Goal: Transaction & Acquisition: Purchase product/service

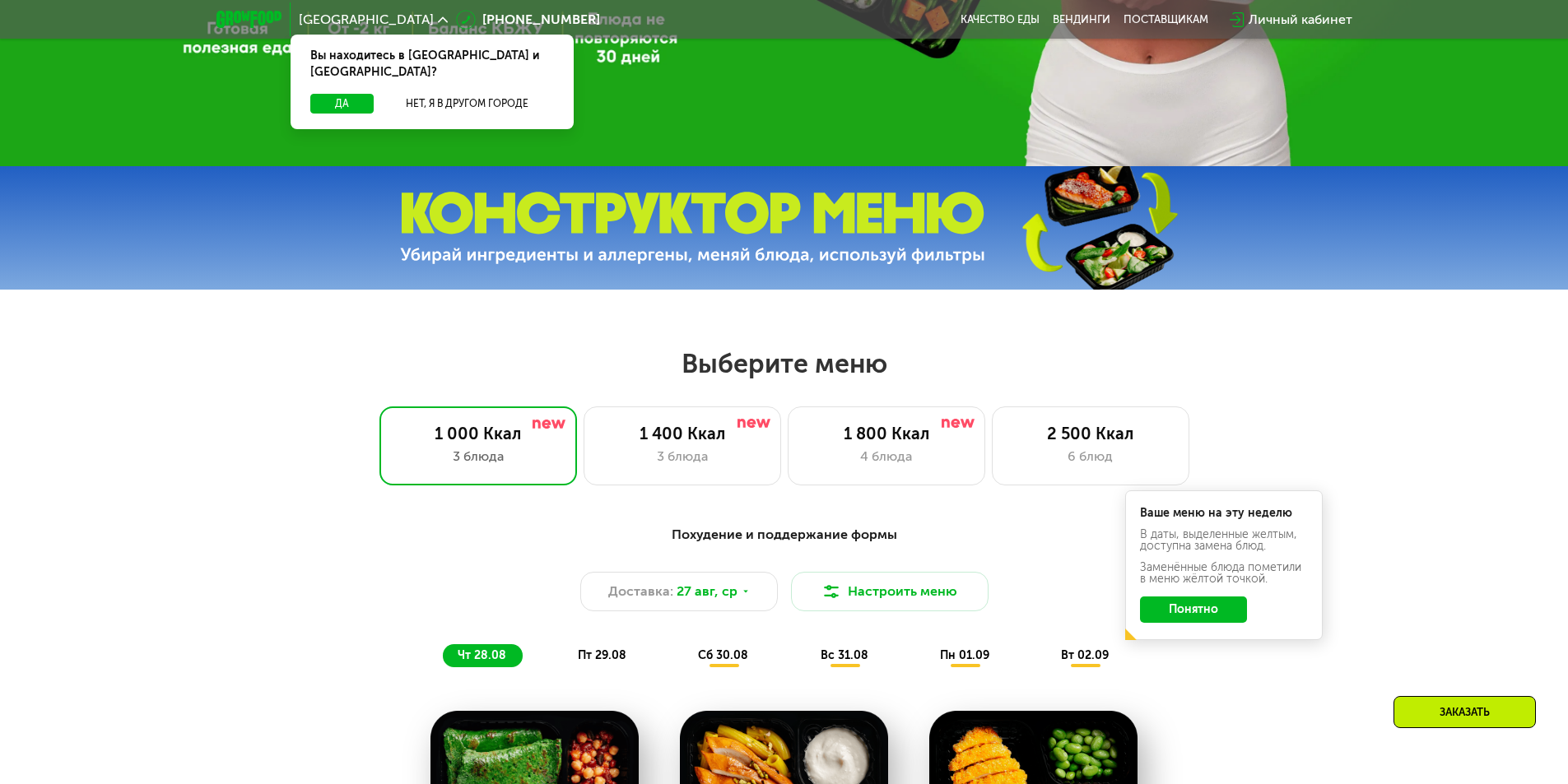
scroll to position [600, 0]
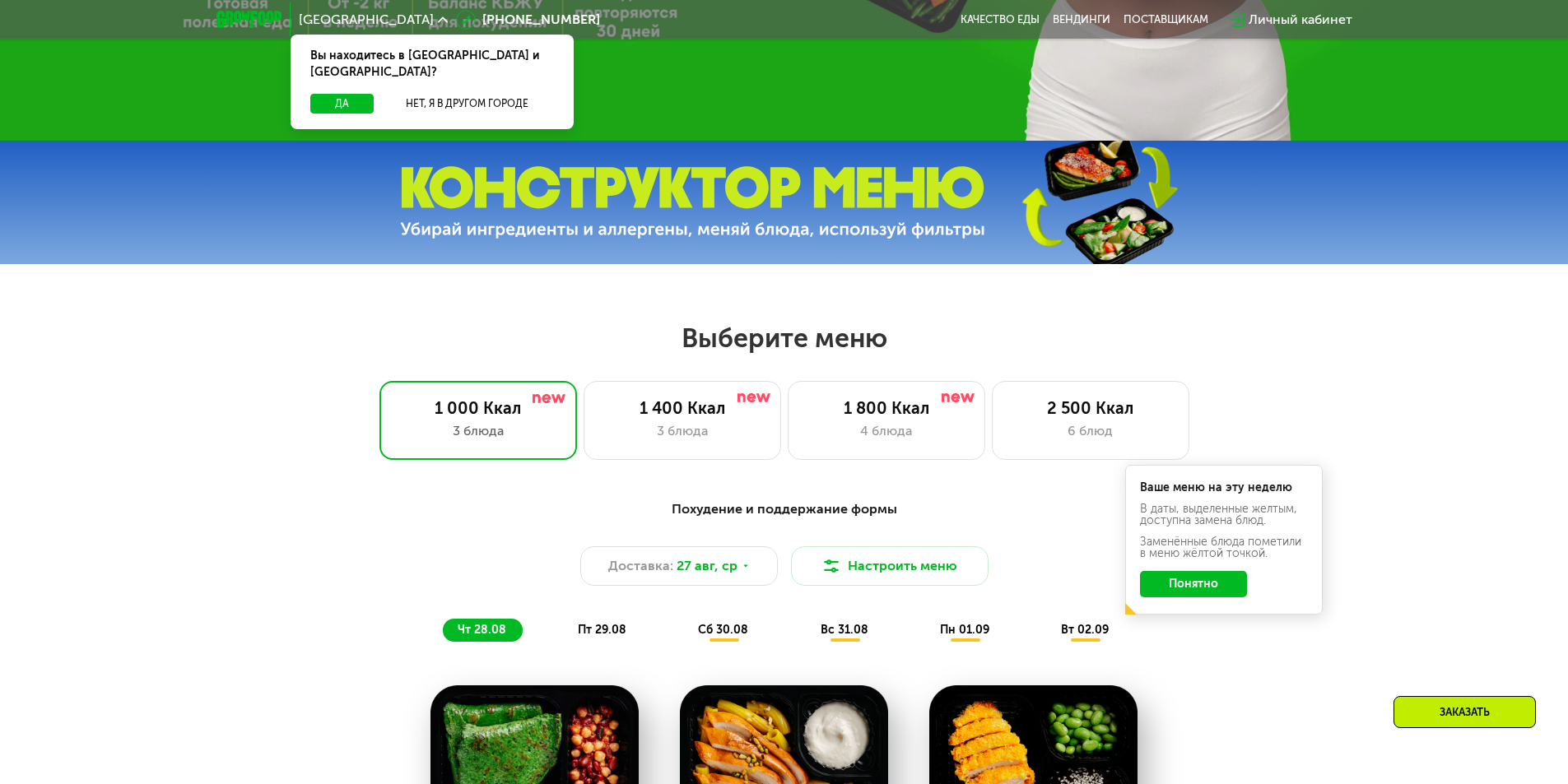
drag, startPoint x: 1574, startPoint y: 109, endPoint x: 1541, endPoint y: 191, distance: 88.4
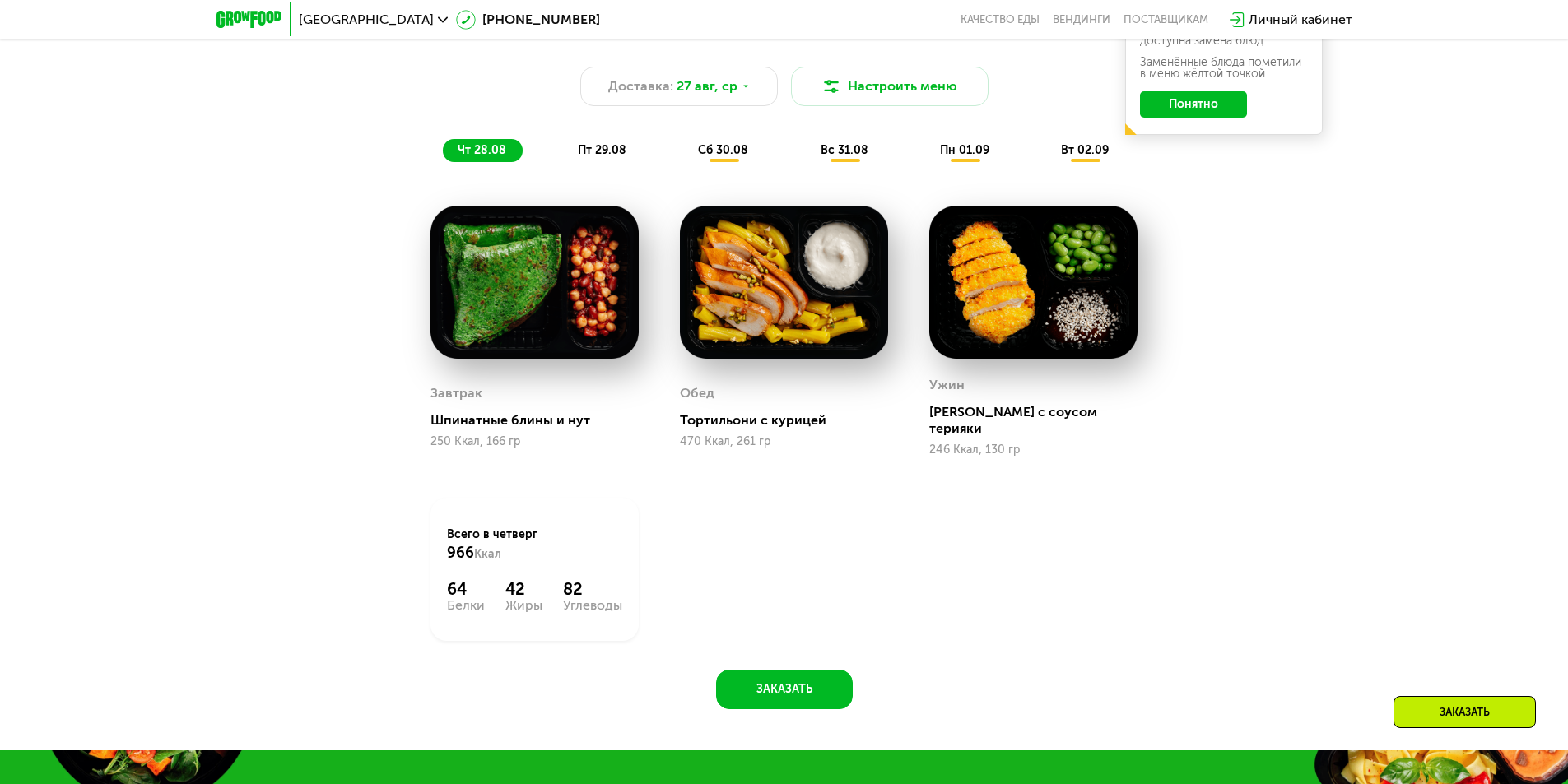
scroll to position [847, 0]
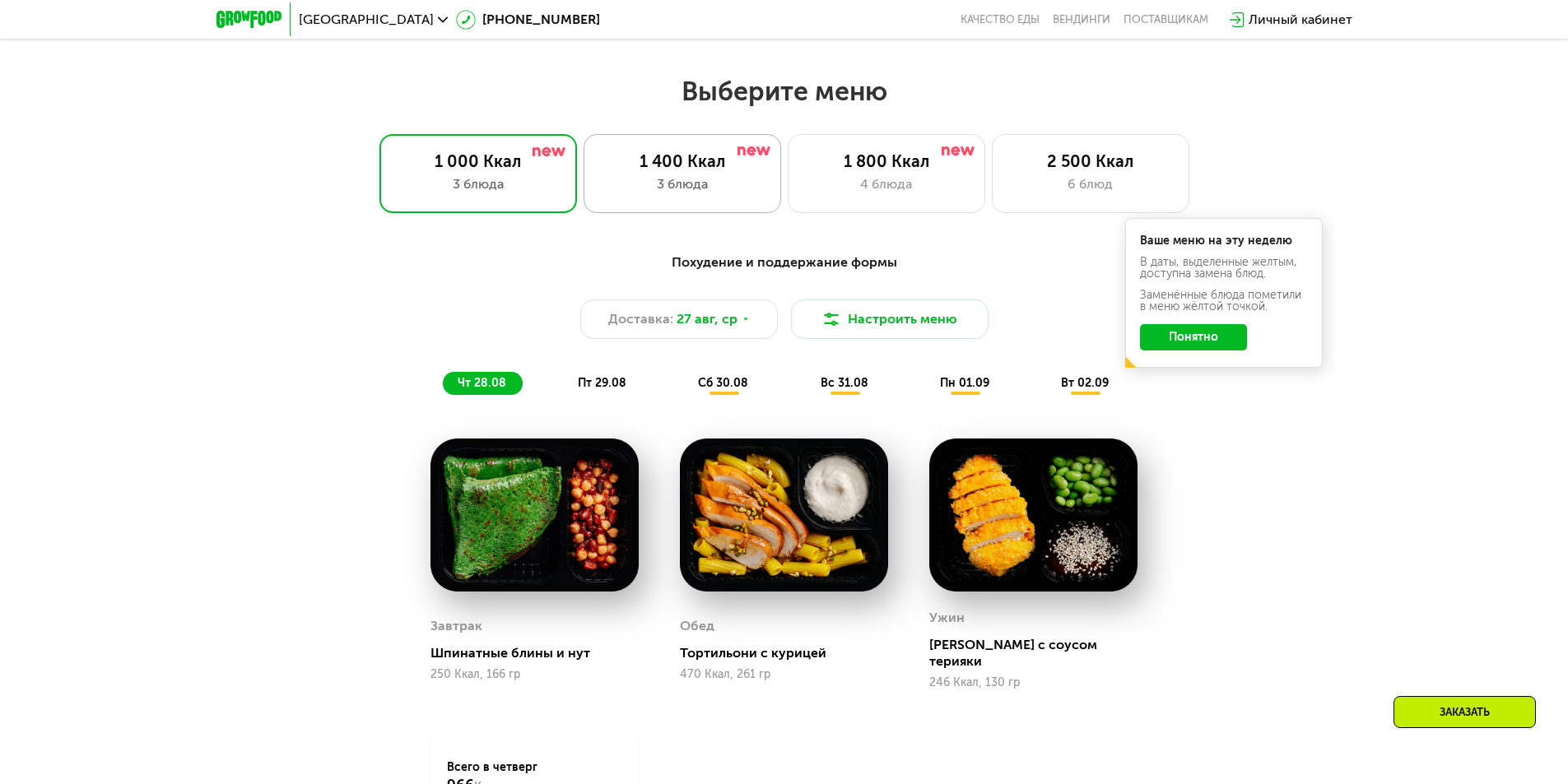
click at [732, 170] on div "1 400 Ккал" at bounding box center [683, 161] width 163 height 19
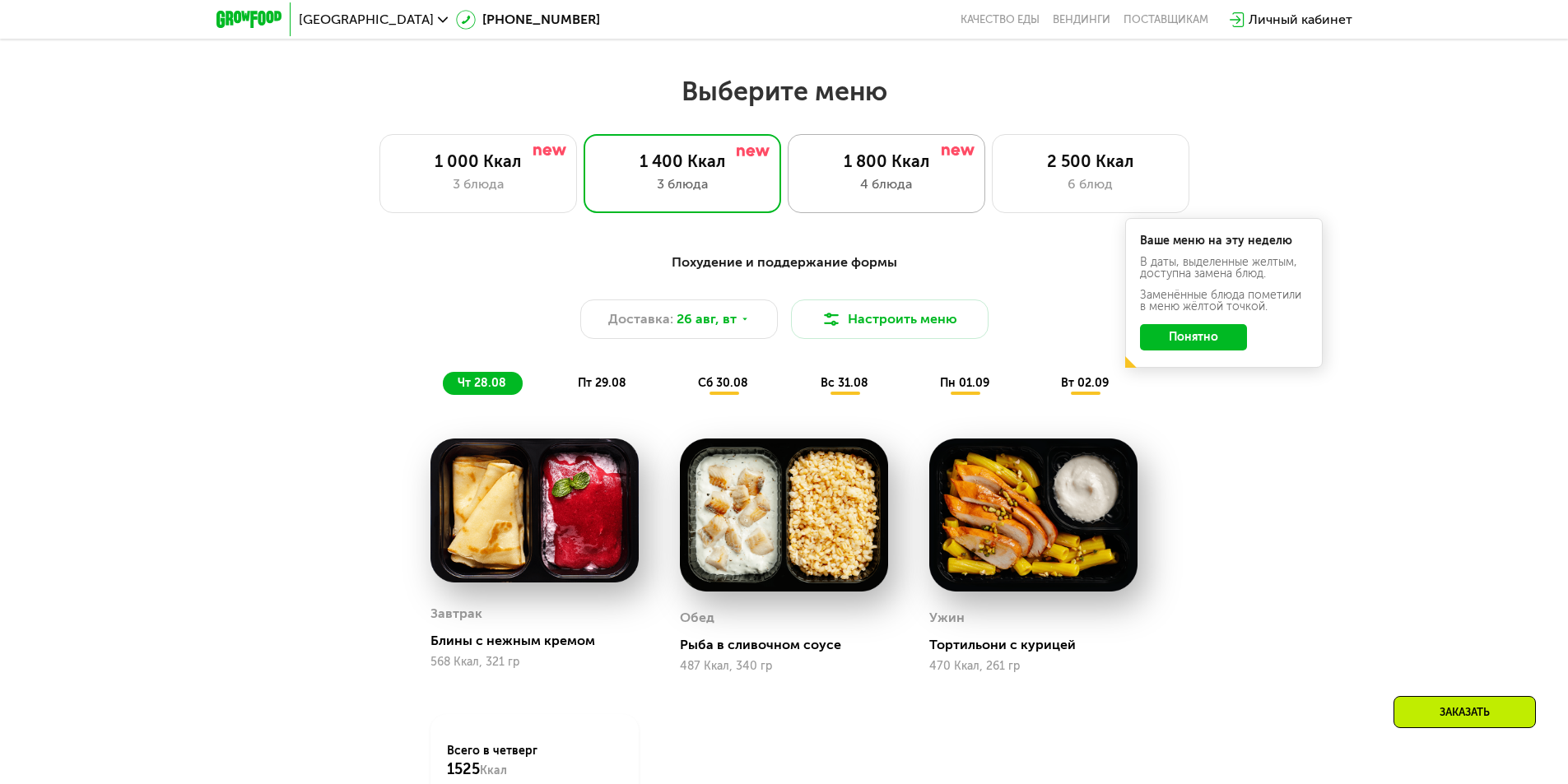
click at [883, 186] on div "4 блюда" at bounding box center [886, 184] width 163 height 19
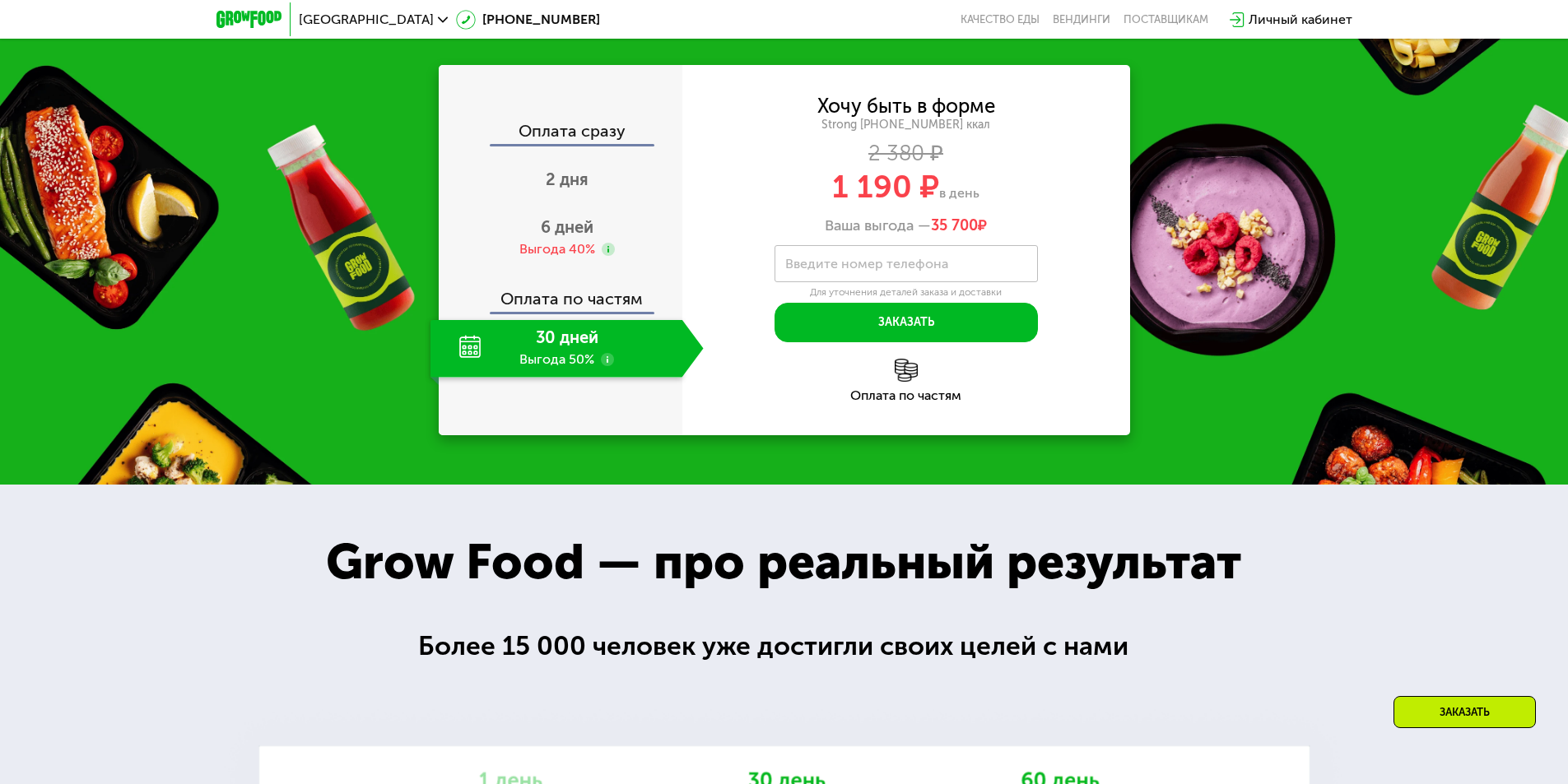
scroll to position [1752, 0]
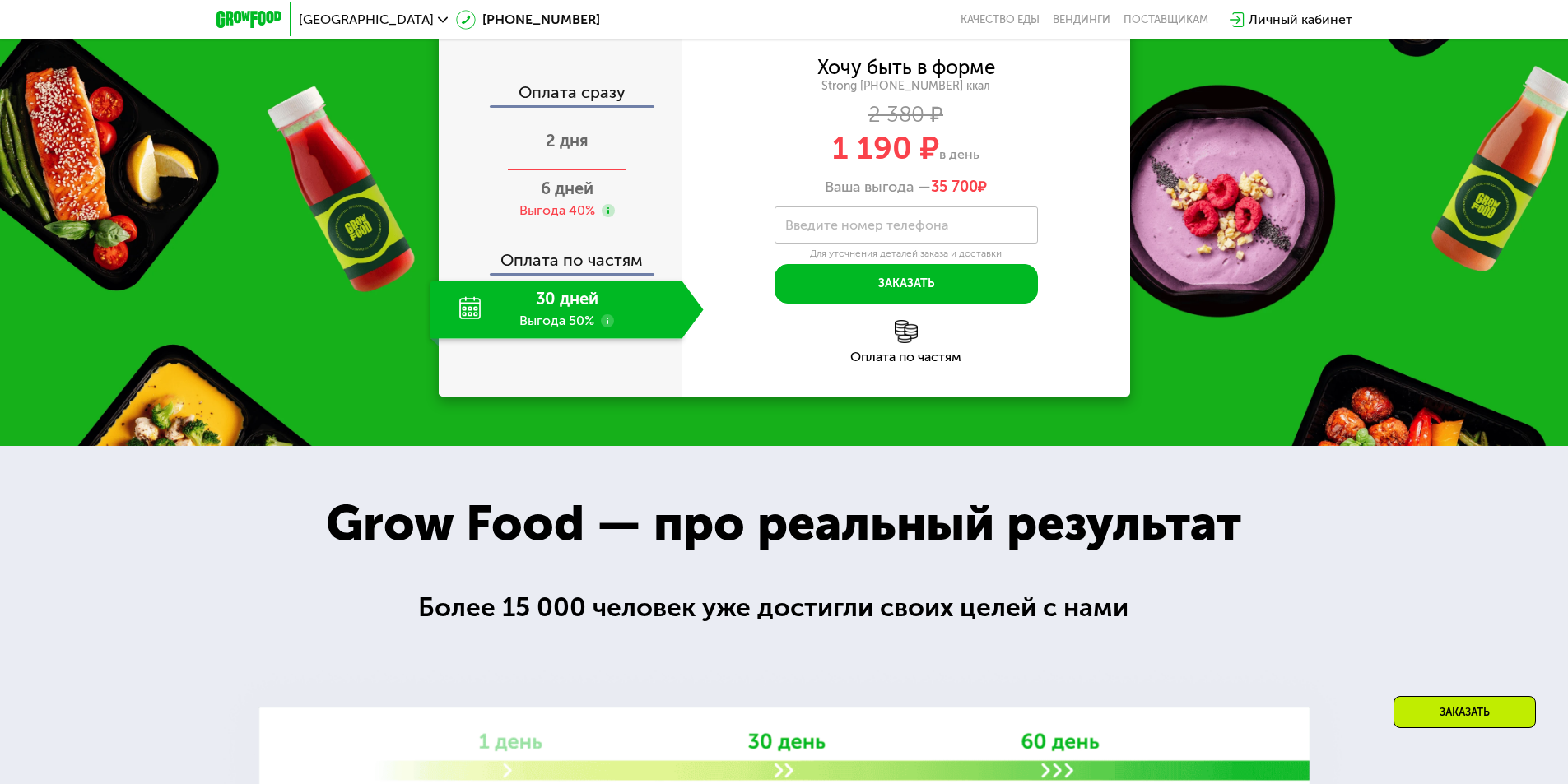
click at [583, 151] on span "2 дня" at bounding box center [567, 141] width 43 height 19
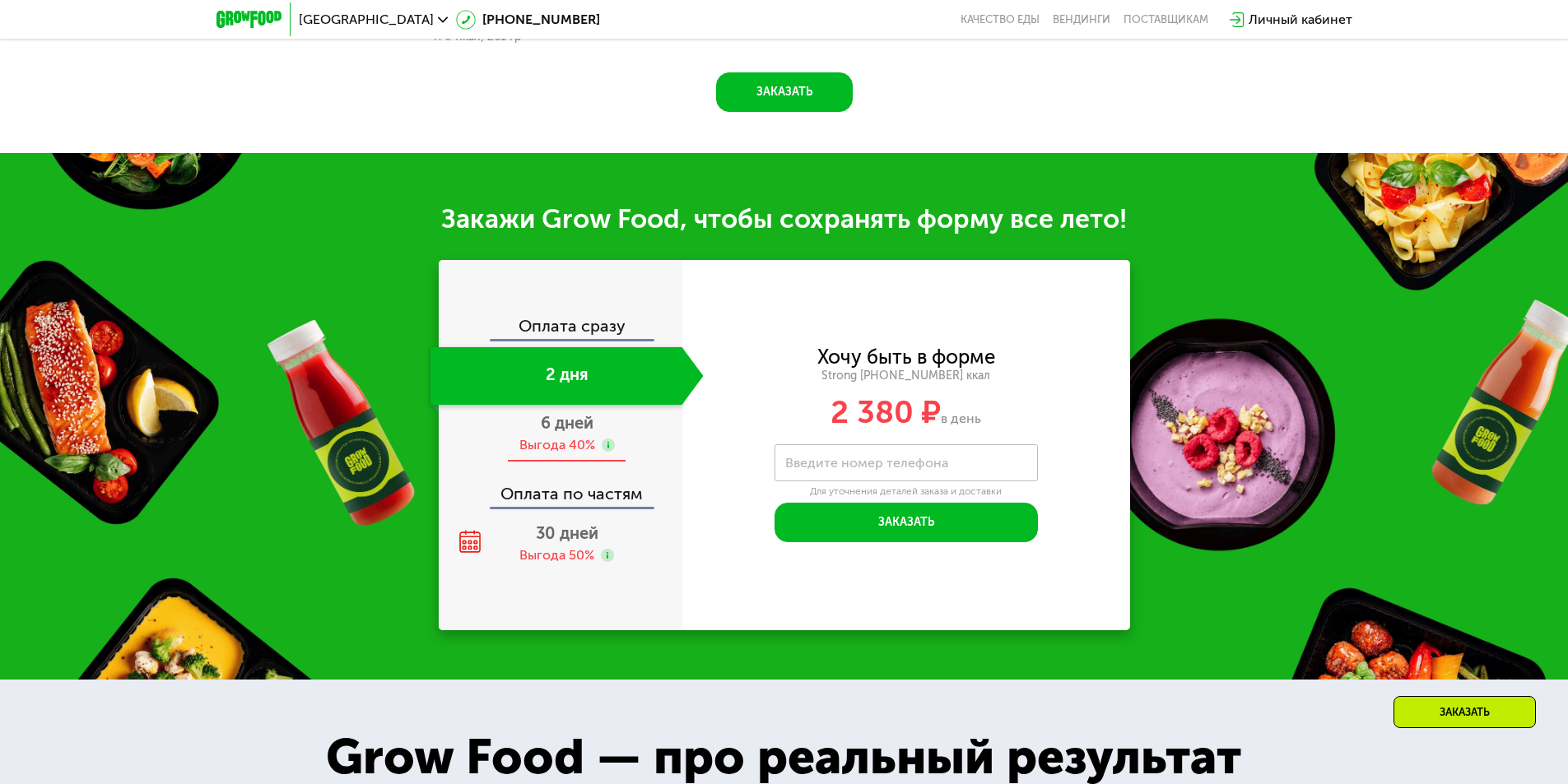
click at [572, 431] on span "6 дней" at bounding box center [567, 423] width 53 height 19
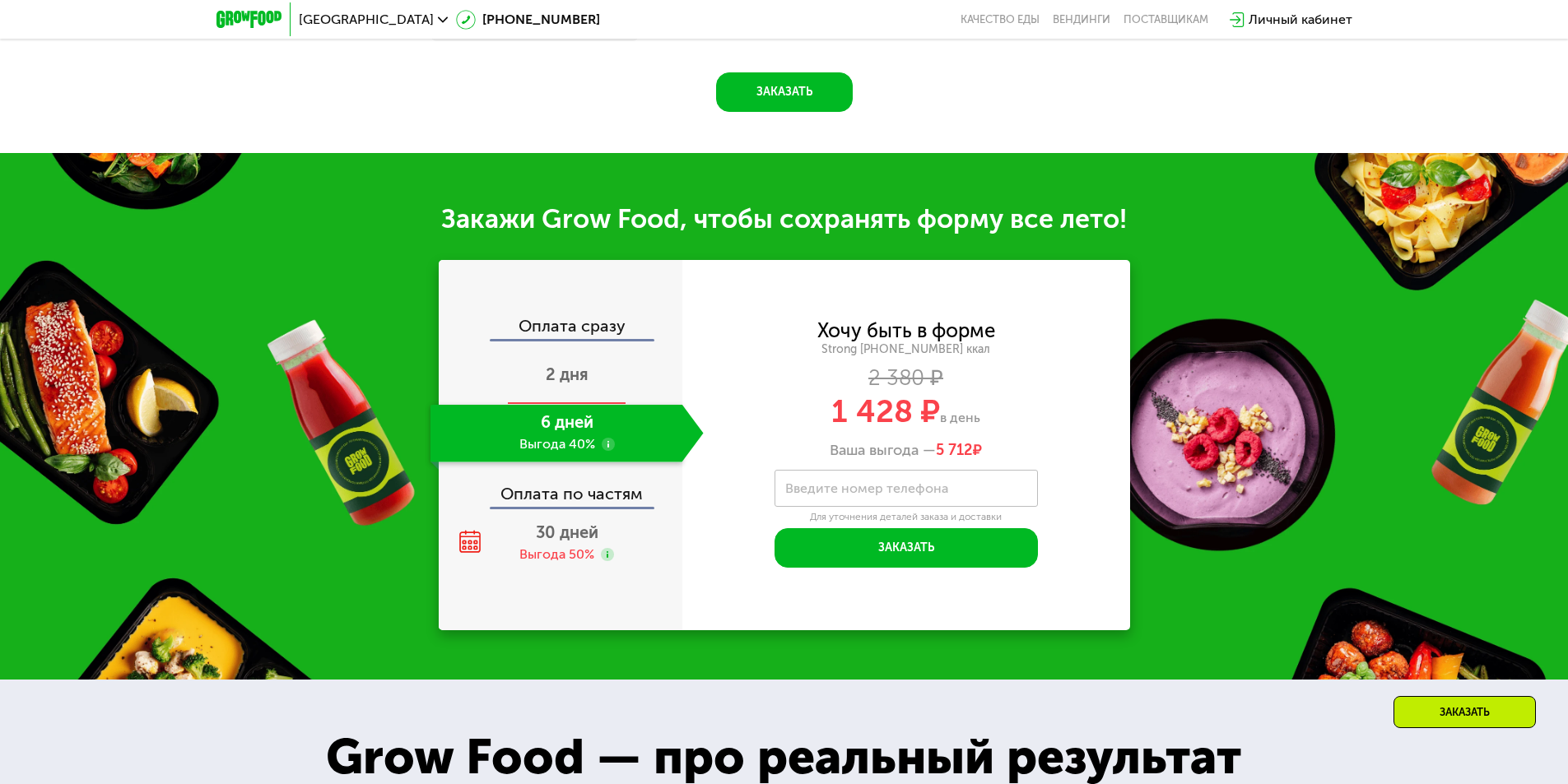
scroll to position [1752, 0]
click at [578, 384] on span "2 дня" at bounding box center [567, 374] width 43 height 19
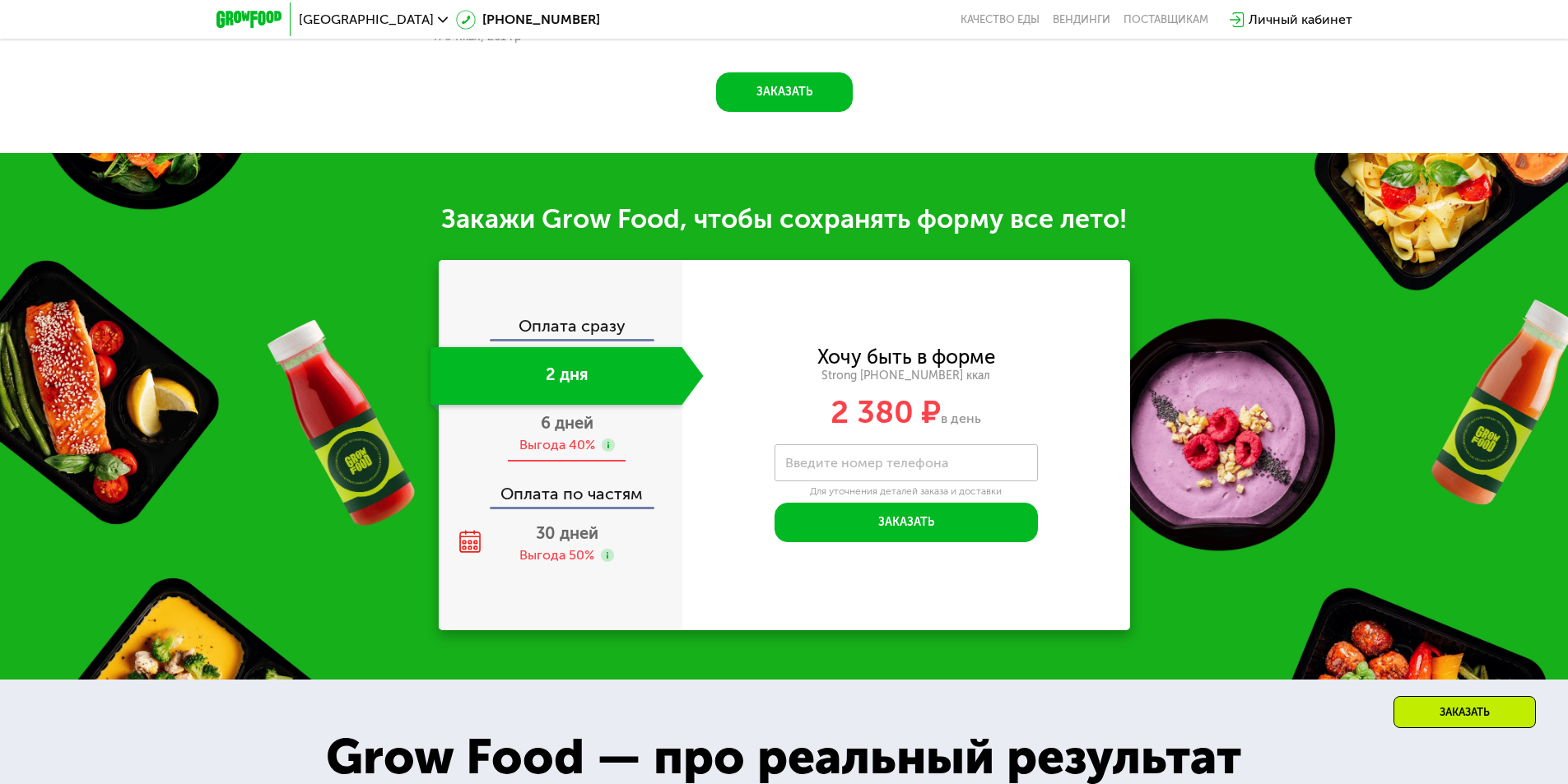
click at [624, 432] on div "6 дней Выгода 40%" at bounding box center [567, 433] width 273 height 57
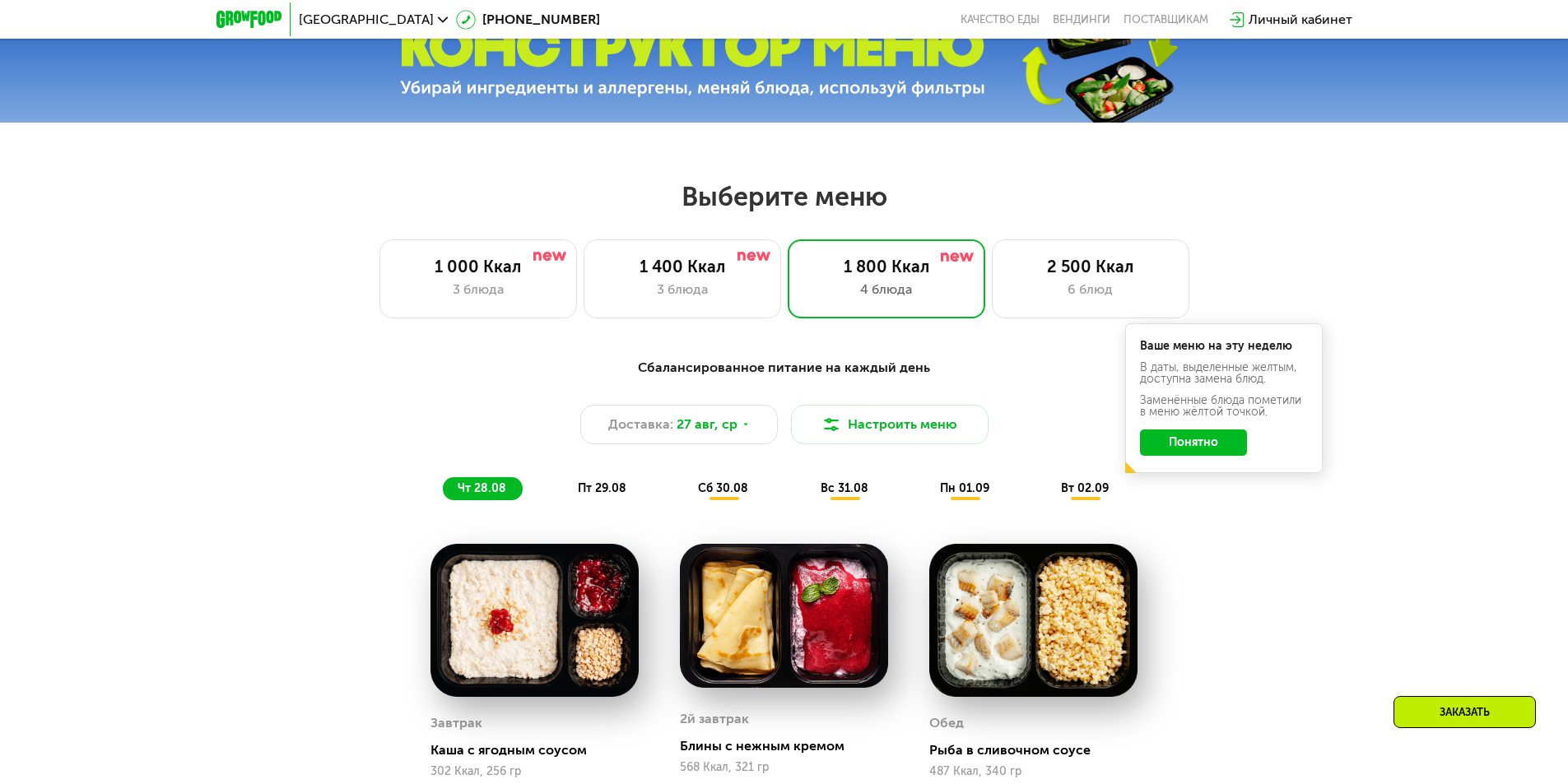
scroll to position [600, 0]
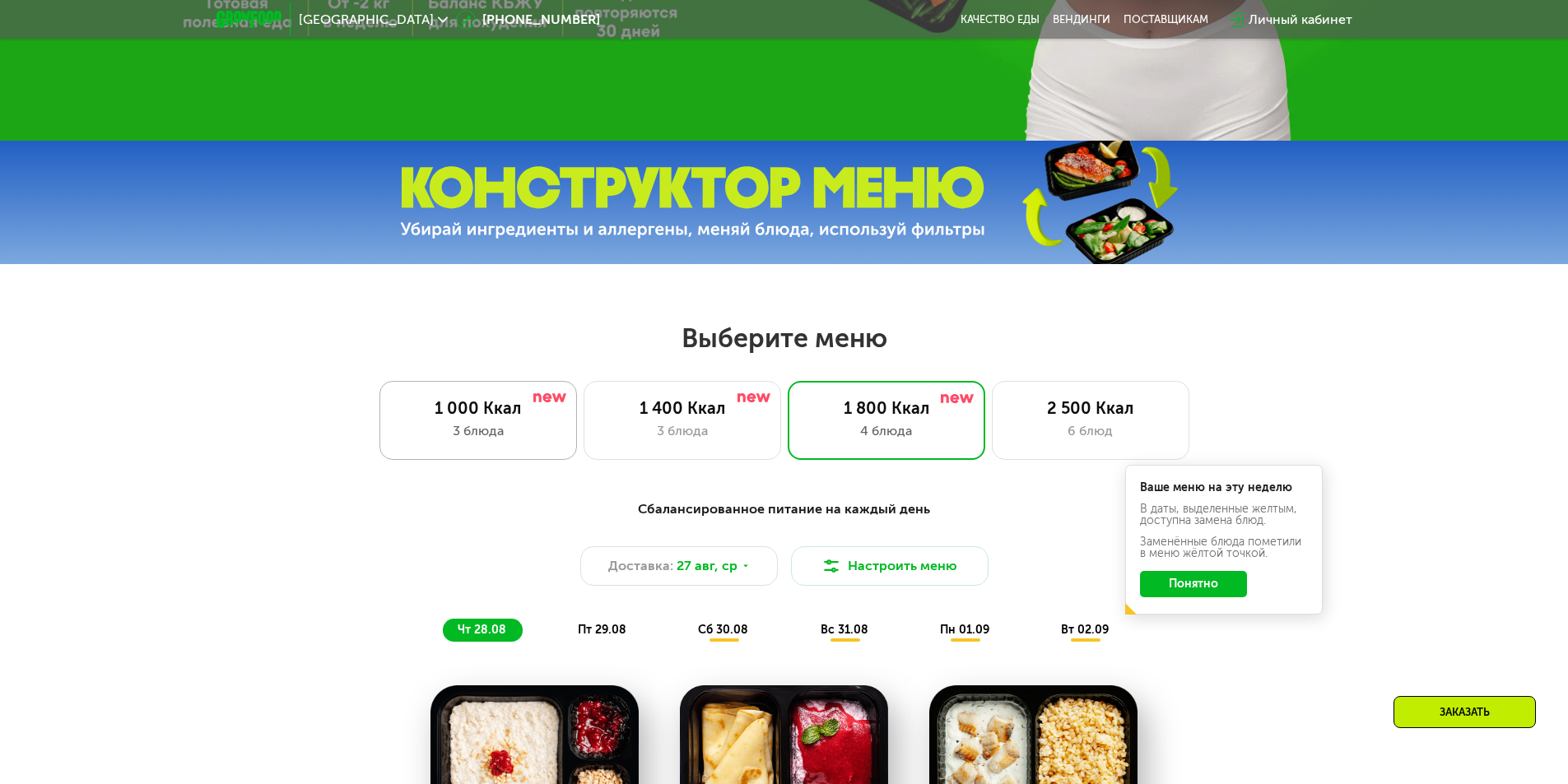
click at [489, 427] on div "3 блюда" at bounding box center [479, 431] width 163 height 19
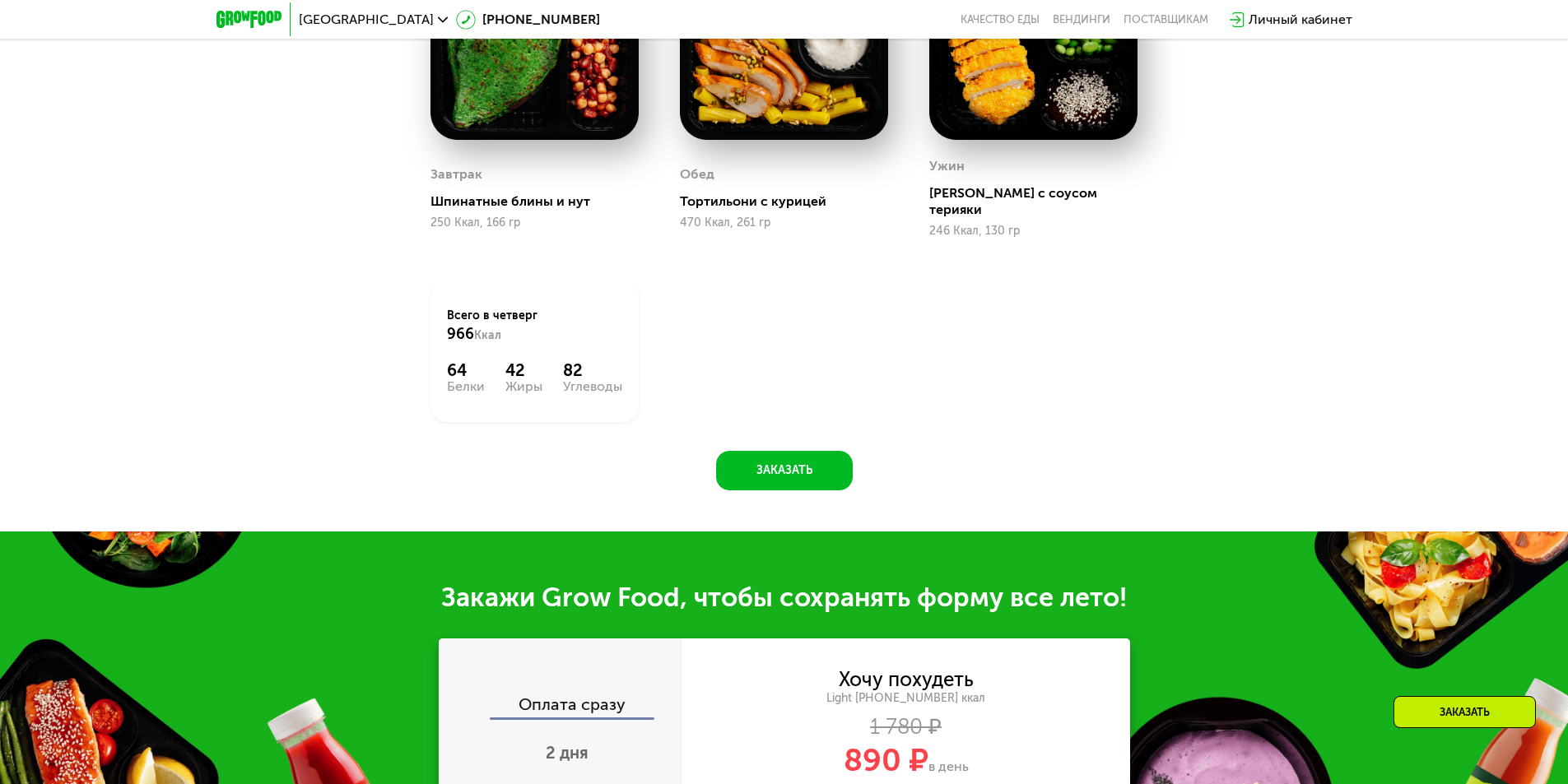
scroll to position [1670, 0]
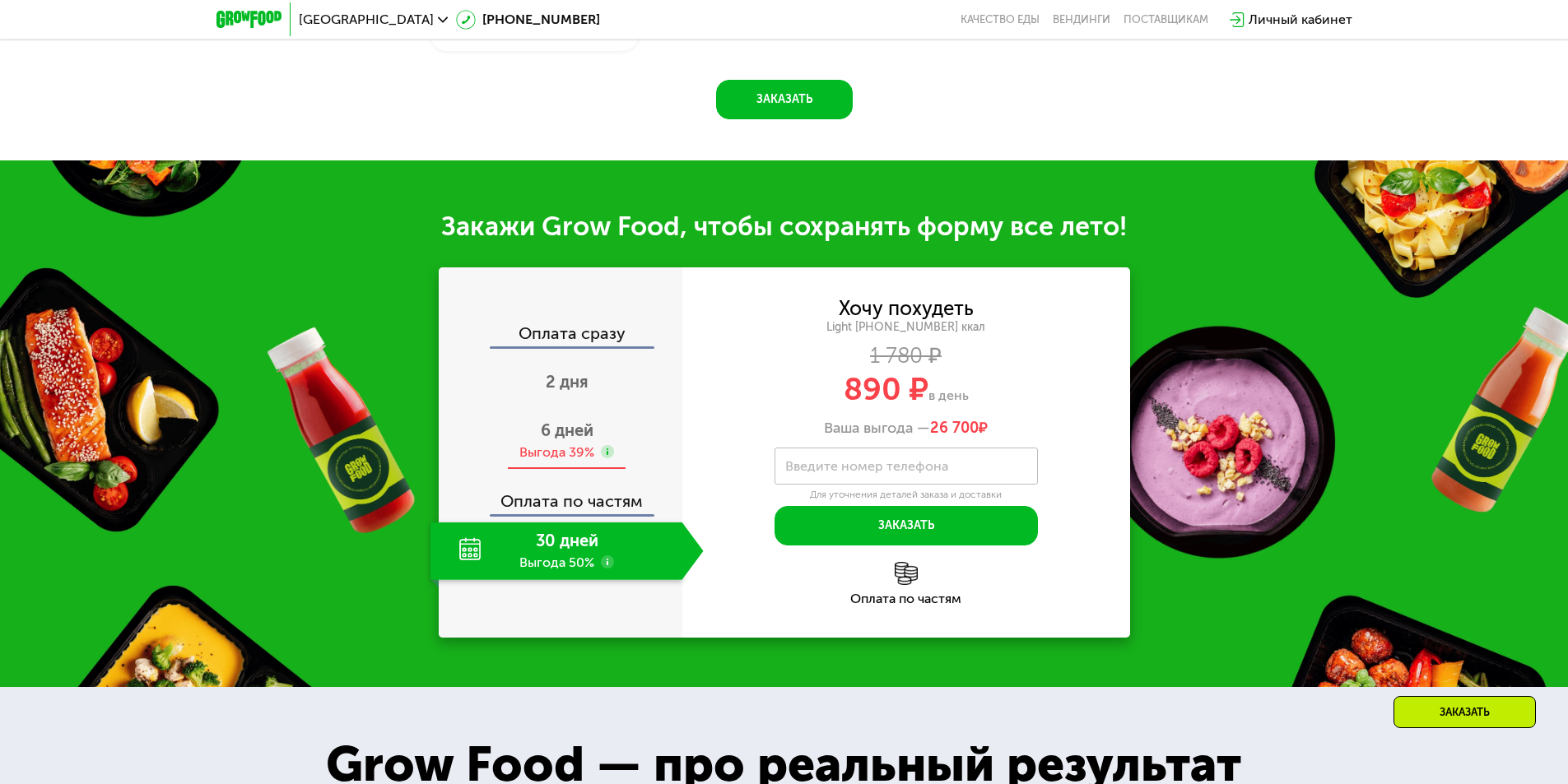
click at [564, 424] on span "6 дней" at bounding box center [567, 430] width 53 height 19
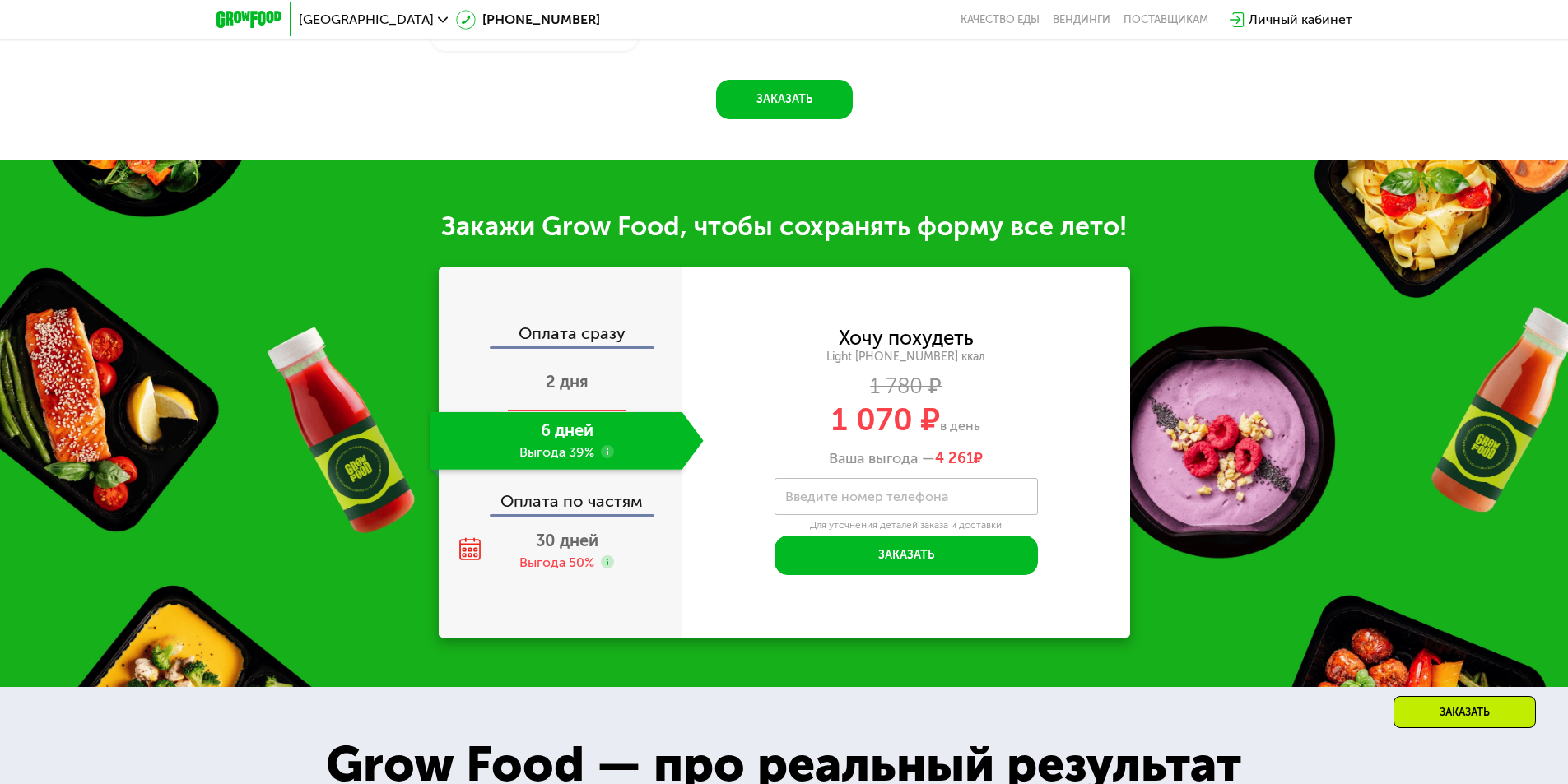
click at [572, 384] on div "2 дня" at bounding box center [567, 383] width 273 height 57
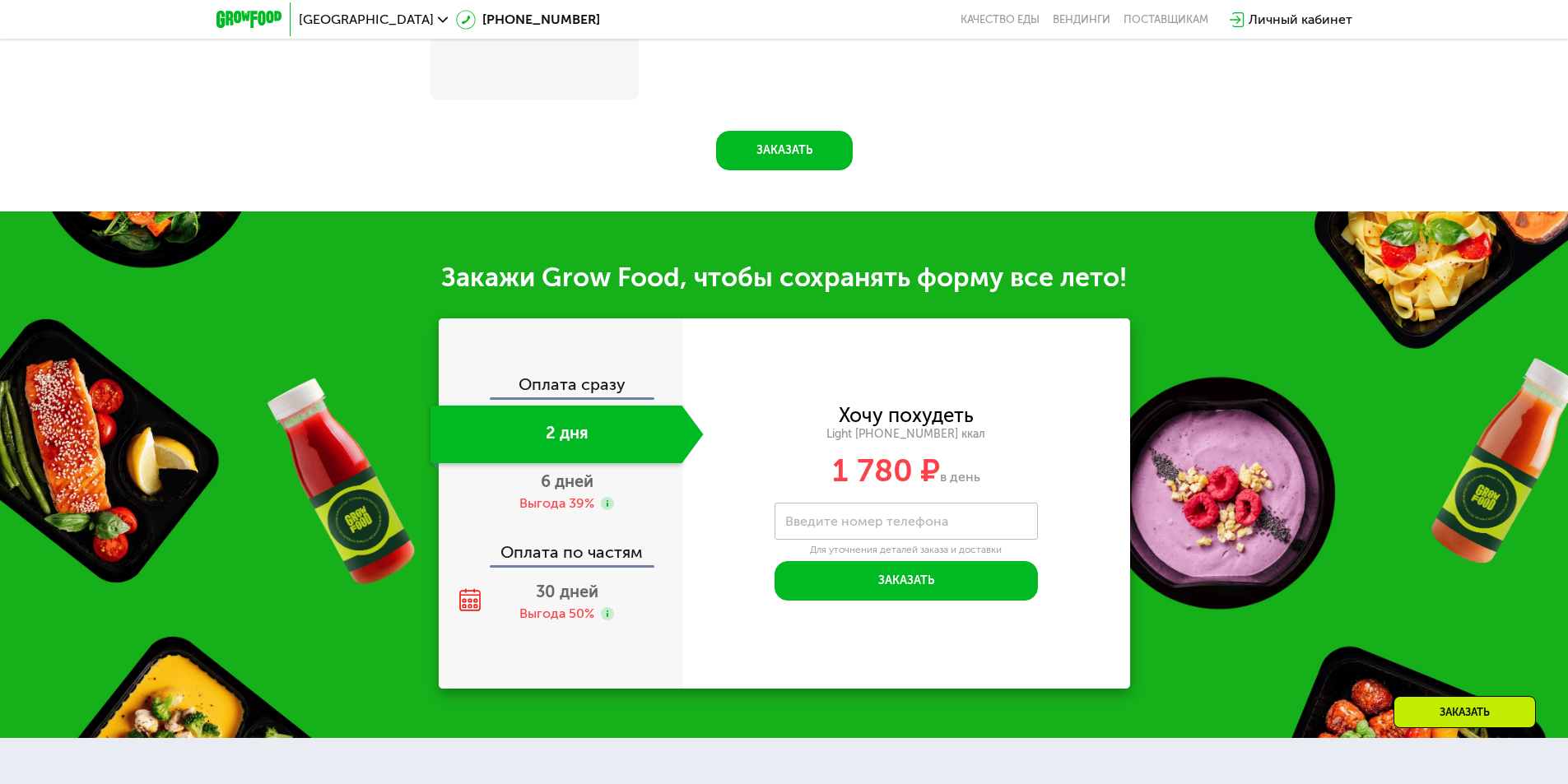
scroll to position [1737, 0]
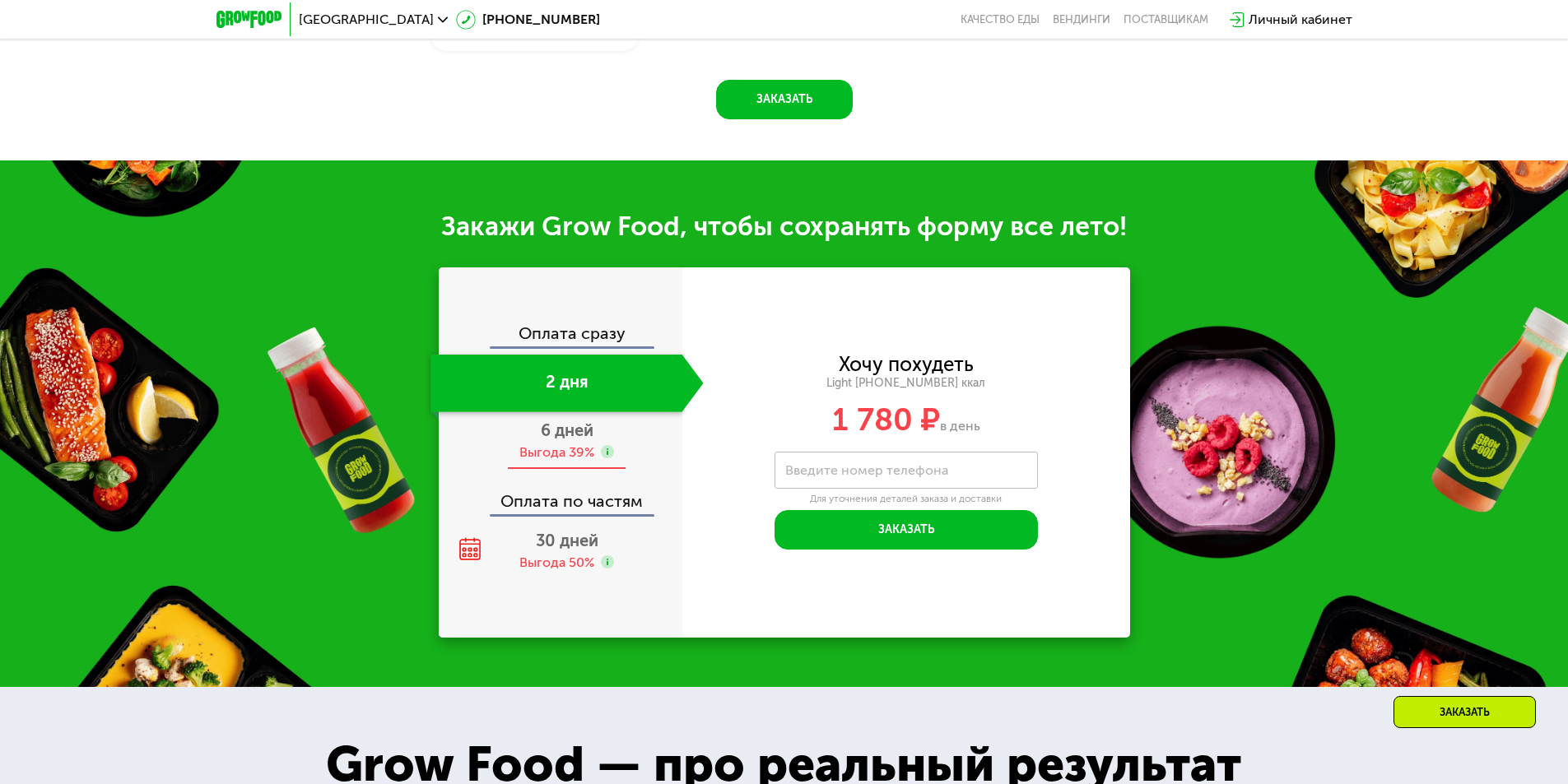
click at [583, 420] on span "6 дней" at bounding box center [567, 430] width 53 height 19
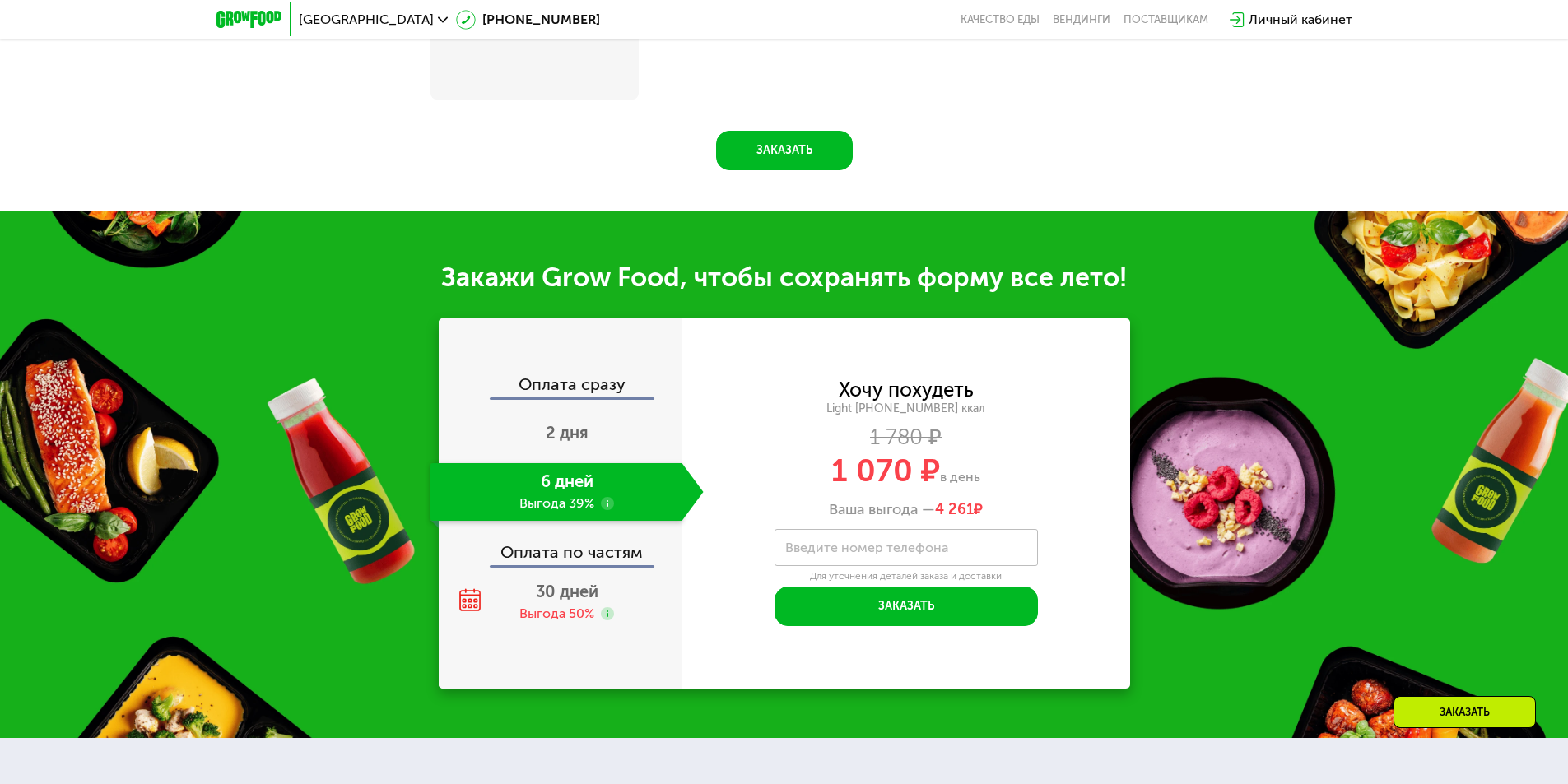
scroll to position [1670, 0]
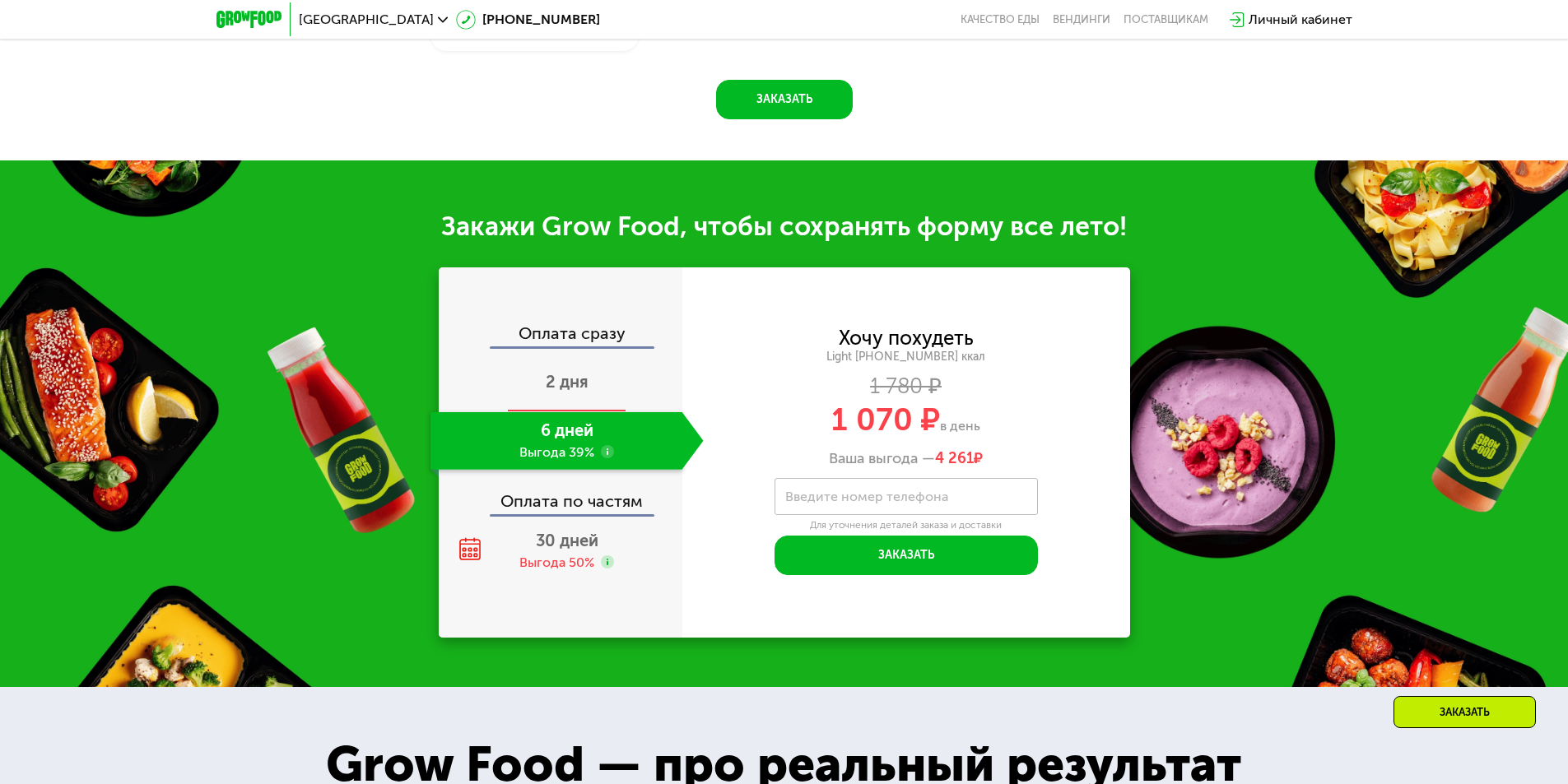
click at [613, 369] on div "2 дня" at bounding box center [567, 383] width 273 height 57
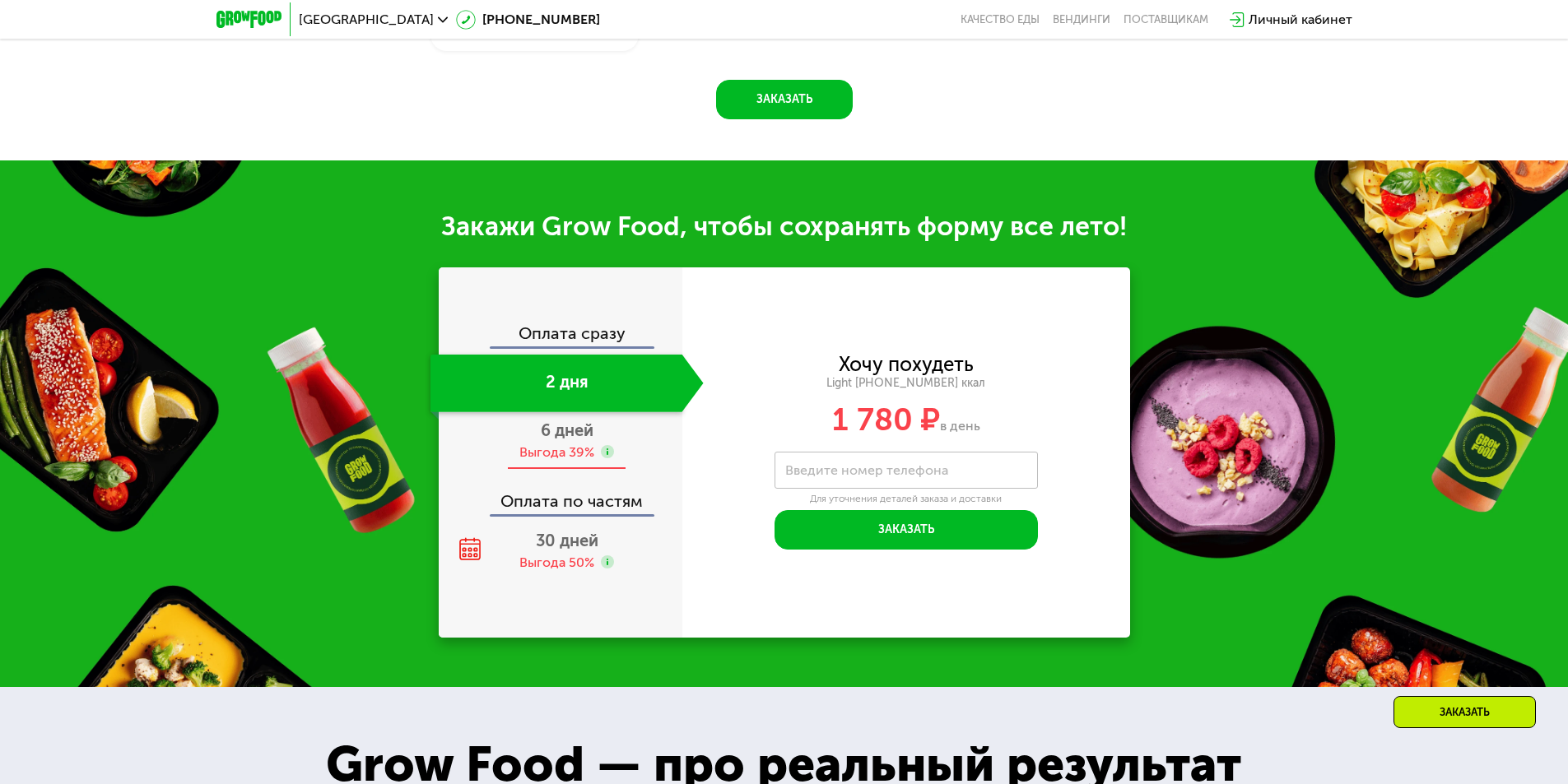
click at [594, 412] on div "6 дней Выгода 39%" at bounding box center [567, 441] width 273 height 57
